Goal: Task Accomplishment & Management: Use online tool/utility

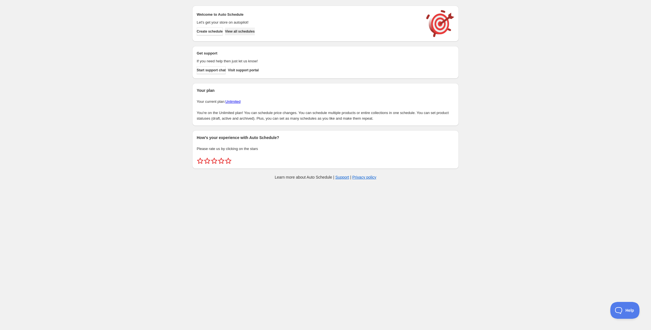
click at [250, 29] on span "View all schedules" at bounding box center [240, 31] width 30 height 4
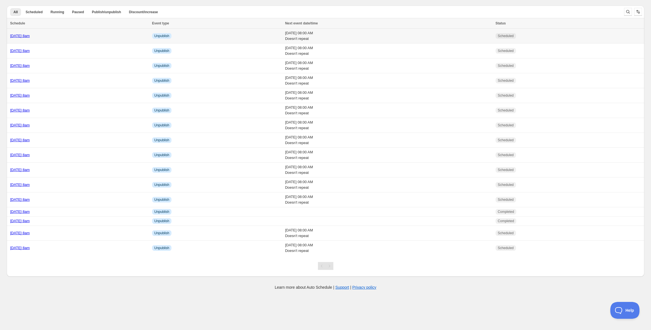
click at [30, 35] on link "[DATE] 8am" at bounding box center [20, 36] width 20 height 4
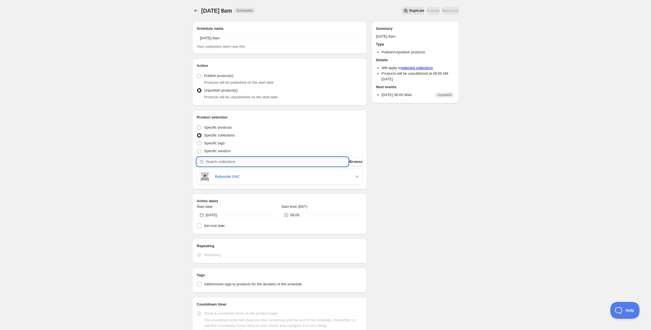
click at [256, 158] on input "search" at bounding box center [277, 161] width 143 height 9
paste input "Castlebar Comets"
type input "Castlebar Comets"
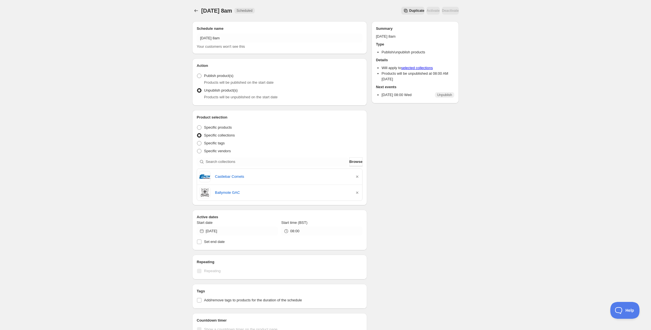
click at [432, 231] on div "Schedule name [DATE] 8am Your customers won't see this Action Action Publish pr…" at bounding box center [323, 226] width 271 height 419
